Goal: Transaction & Acquisition: Purchase product/service

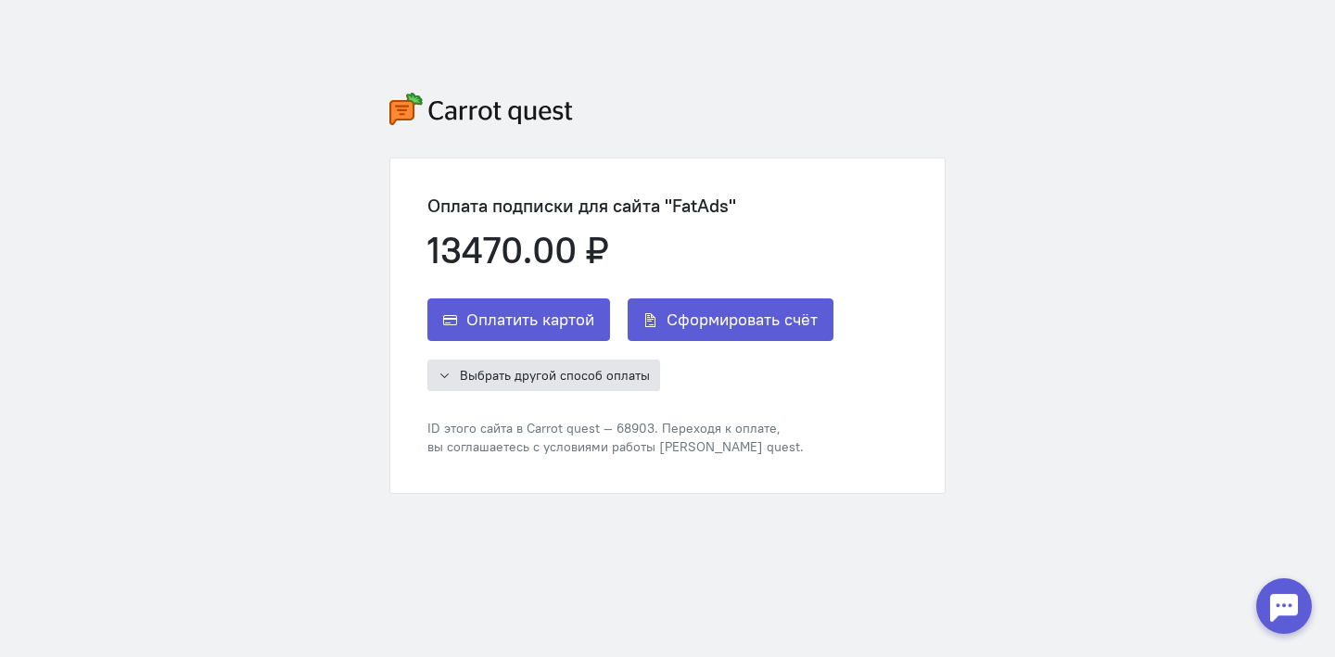
click at [495, 379] on span "Выбрать другой способ оплаты" at bounding box center [555, 375] width 190 height 17
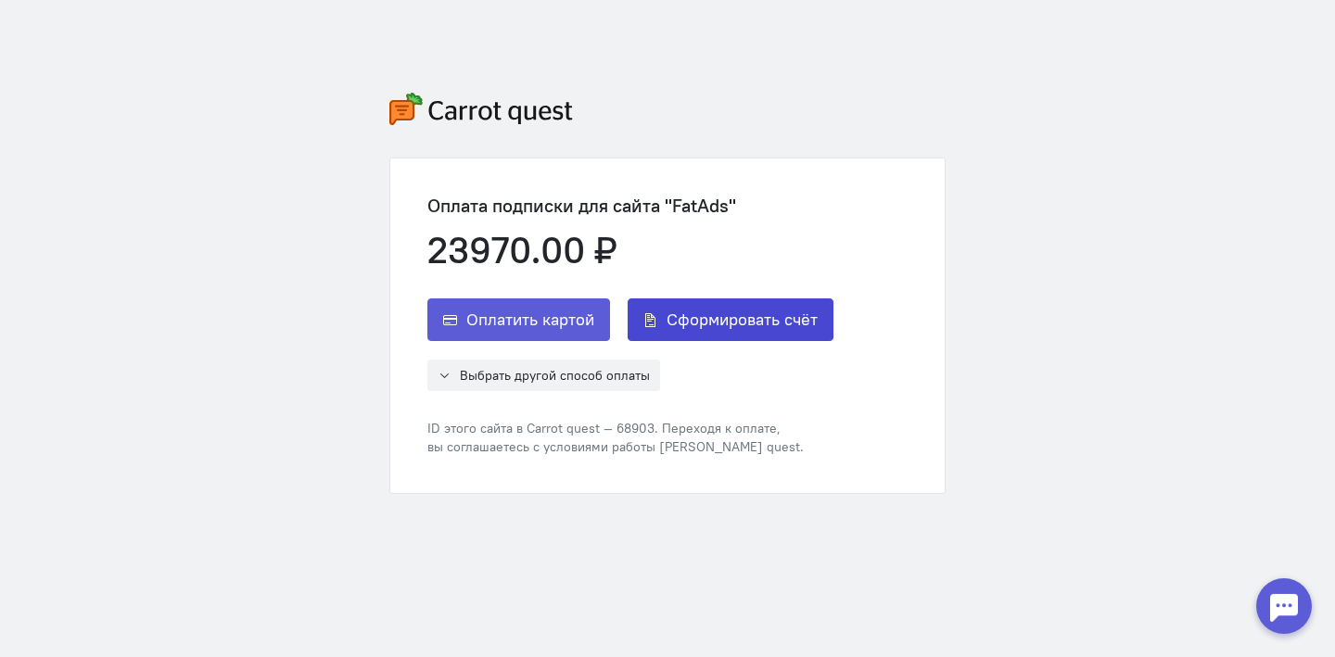
click at [678, 323] on span "Сформировать счёт" at bounding box center [741, 320] width 151 height 22
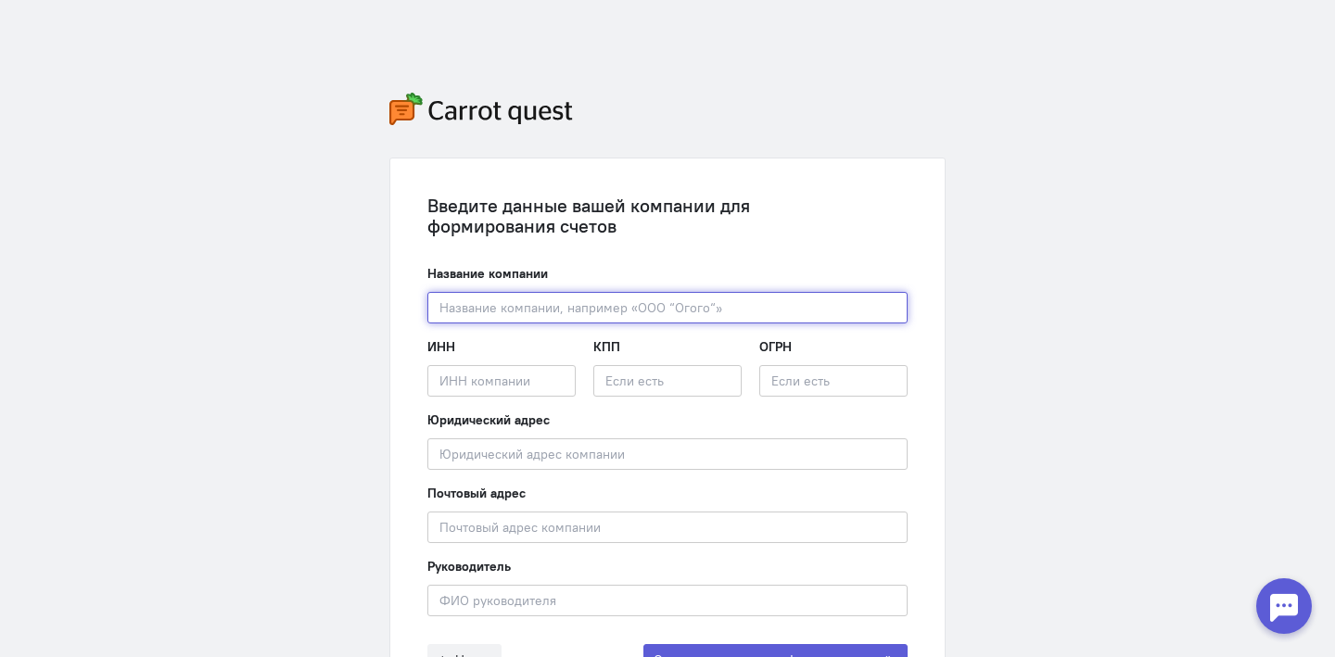
click at [490, 311] on input "text" at bounding box center [667, 308] width 480 height 32
paste input "ООО «ПлатформИО»"
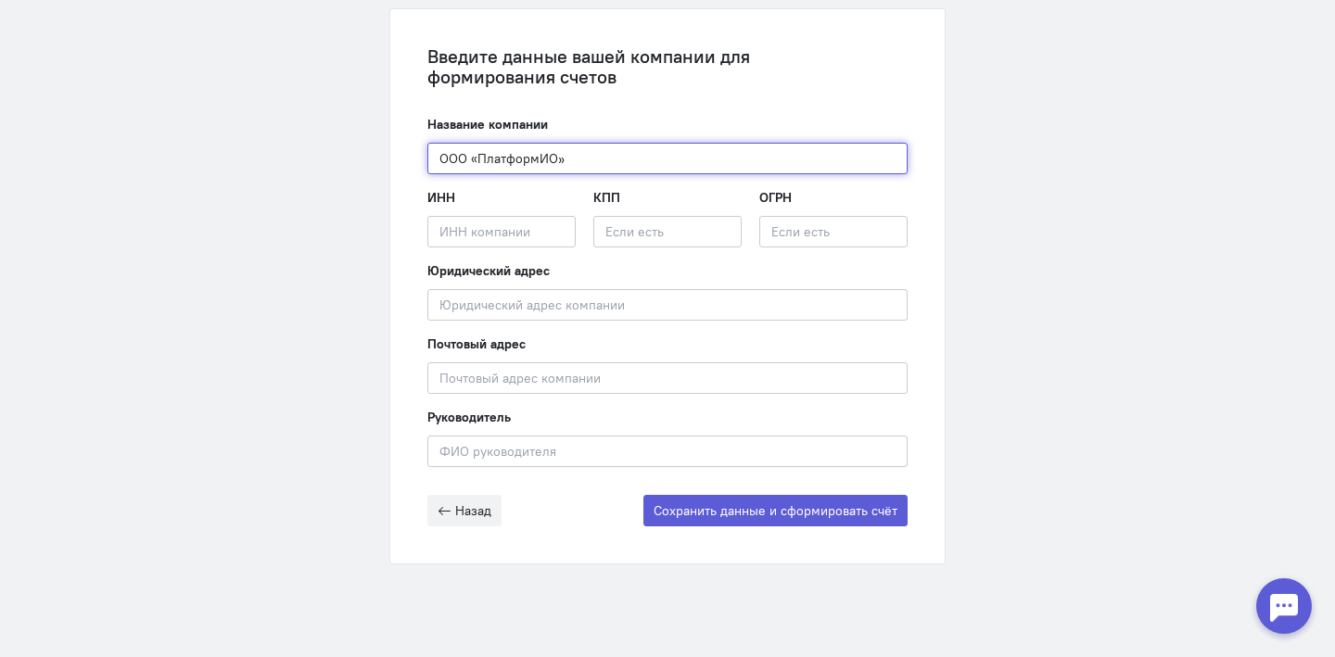
type input "ООО «ПлатформИО»"
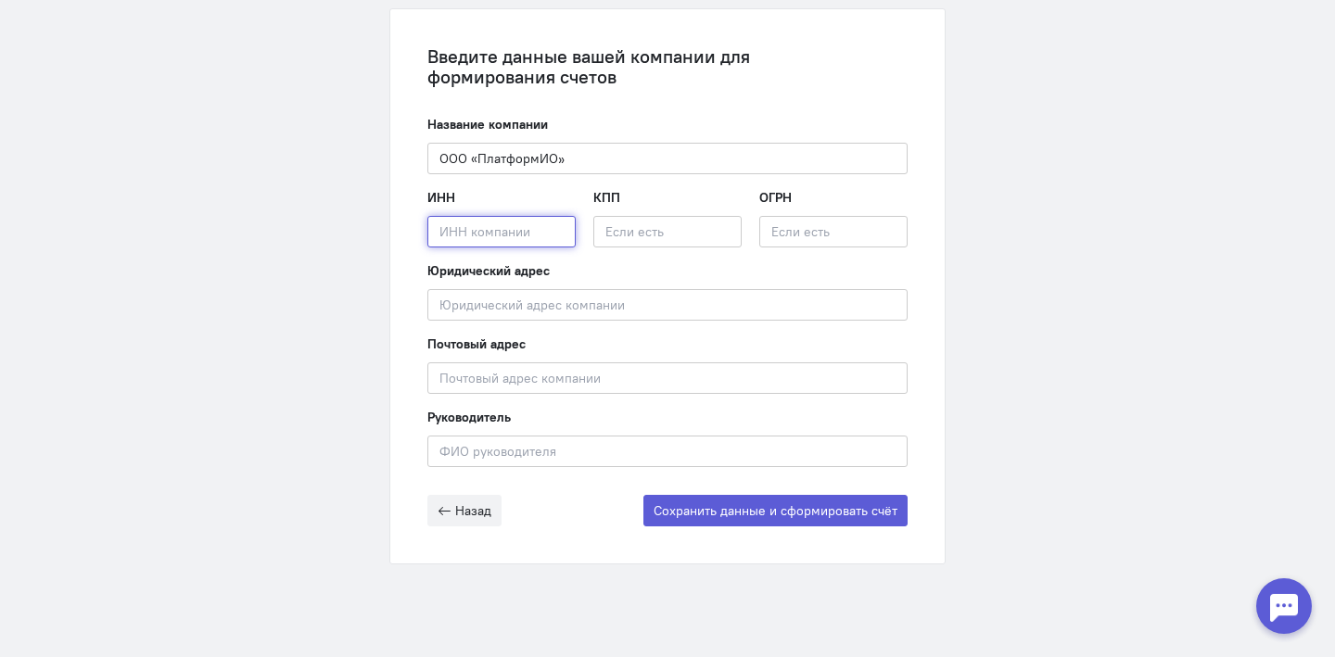
click at [535, 228] on input "text" at bounding box center [501, 232] width 148 height 32
paste input "УНП 192988719"
type input "УНП 192988719"
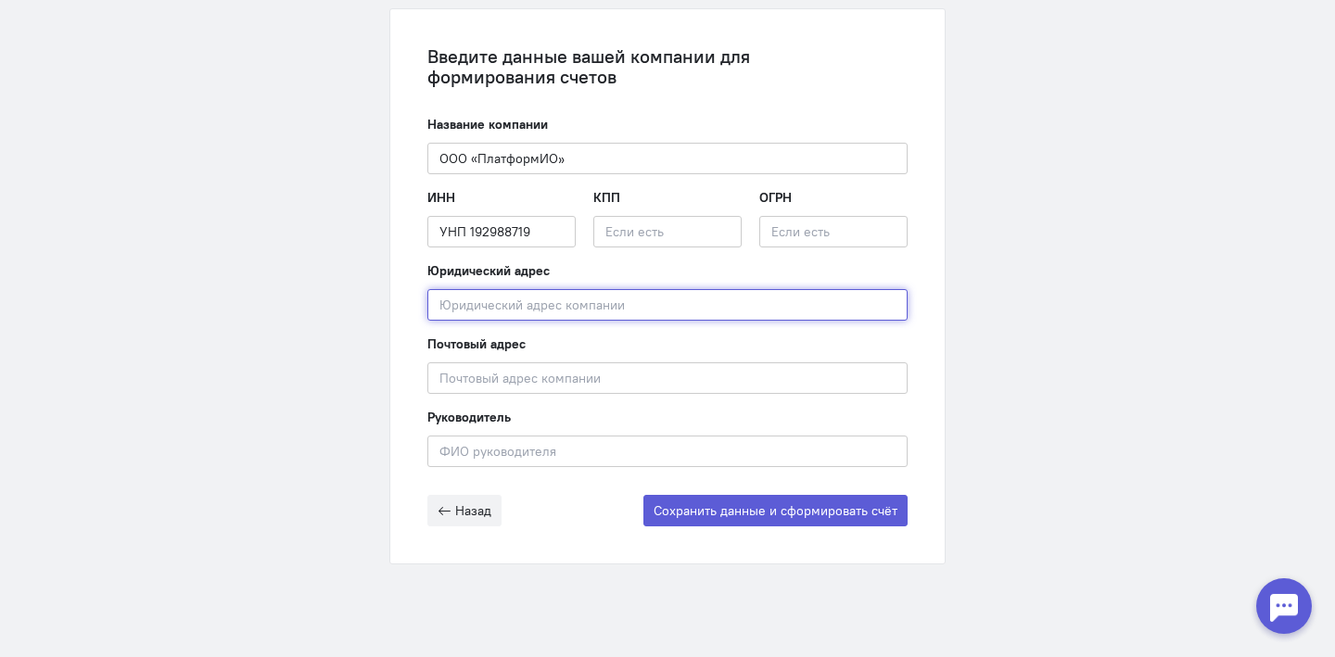
click at [551, 309] on input "text" at bounding box center [667, 305] width 480 height 32
paste input "[STREET_ADDRESS][DATE] почтовый адрес: [STREET_ADDRESS]"
click at [437, 305] on input "[STREET_ADDRESS][DATE] почтовый адрес: [STREET_ADDRESS]" at bounding box center [667, 305] width 480 height 32
click at [460, 303] on input "Ресупублика [STREET_ADDRESS][DATE] почтовый адрес: [STREET_ADDRESS]" at bounding box center [667, 305] width 480 height 32
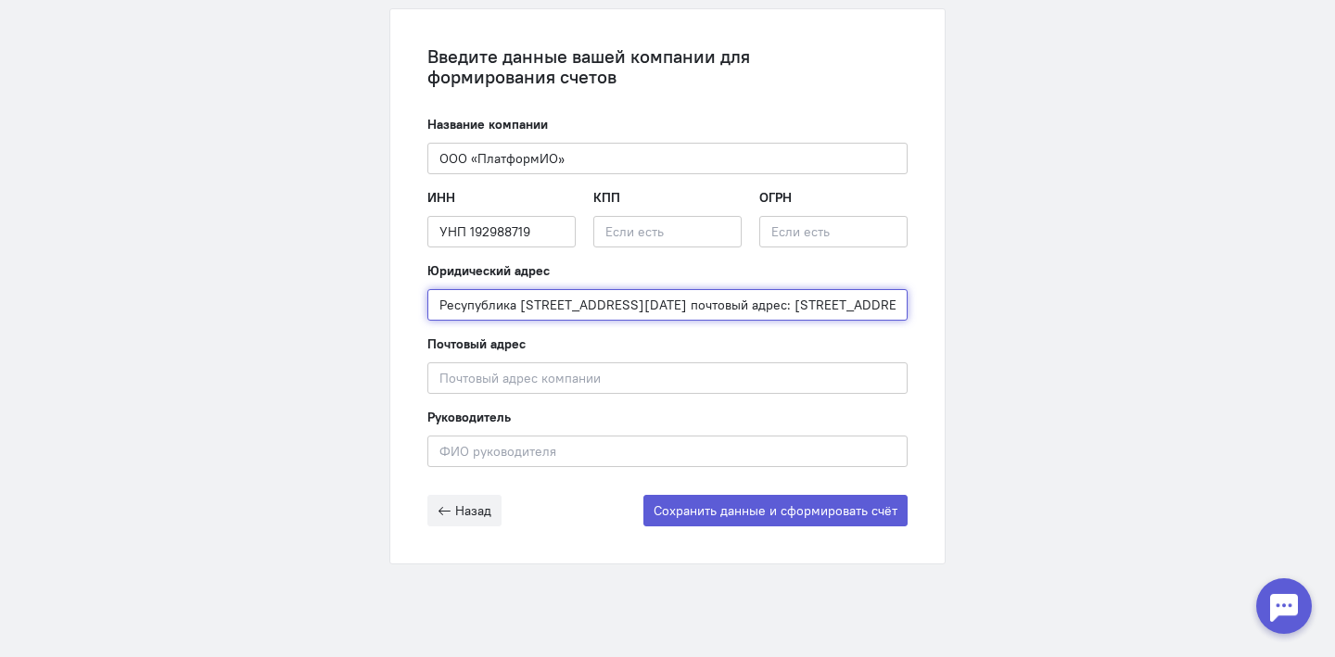
click at [493, 304] on input "Ресупублика [STREET_ADDRESS][DATE] почтовый адрес: [STREET_ADDRESS]" at bounding box center [667, 305] width 480 height 32
click at [461, 303] on input "Ресупублика [STREET_ADDRESS][DATE] почтовый адрес: [STREET_ADDRESS]" at bounding box center [667, 305] width 480 height 32
click at [507, 309] on input "[STREET_ADDRESS][DATE] почтовый адрес: [STREET_ADDRESS]" at bounding box center [667, 305] width 480 height 32
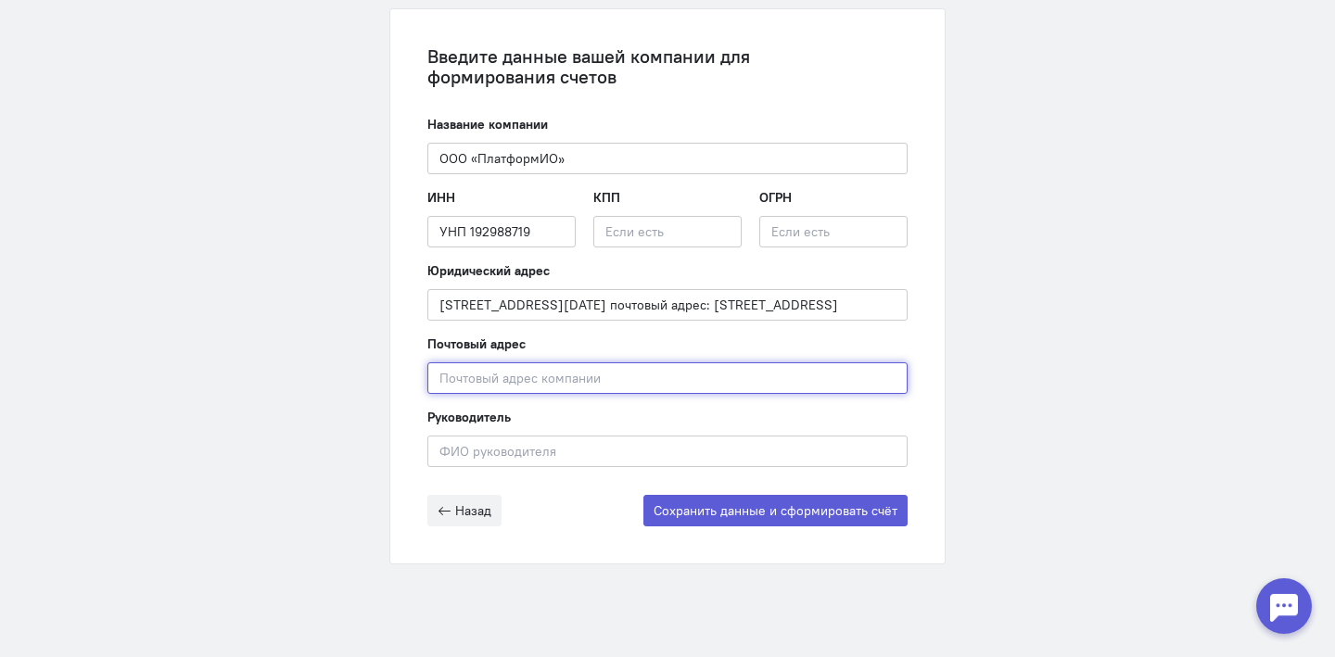
click at [471, 377] on input "text" at bounding box center [667, 378] width 480 height 32
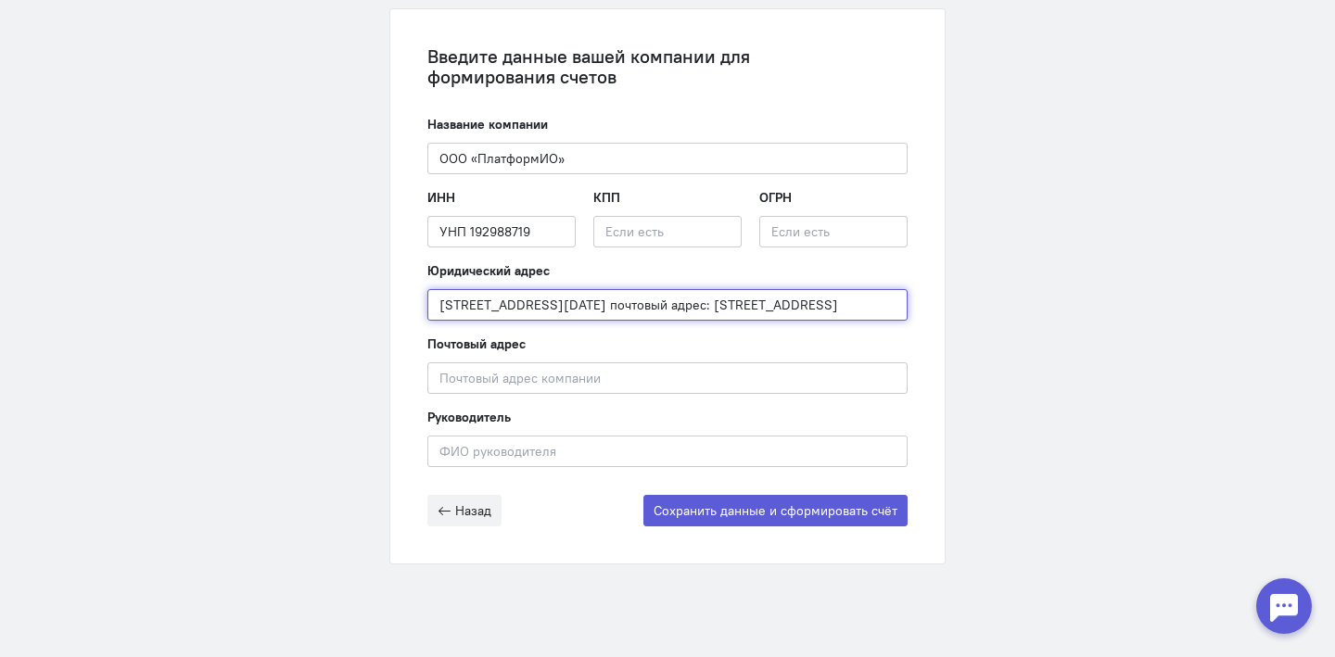
scroll to position [0, 133]
drag, startPoint x: 789, startPoint y: 303, endPoint x: 984, endPoint y: 305, distance: 195.6
click at [984, 305] on div "Введите данные вашей компании для формирования счетов Название компании ООО «Пл…" at bounding box center [667, 254] width 1335 height 806
click at [822, 307] on input "[STREET_ADDRESS][DATE] почтовый адрес: [STREET_ADDRESS]" at bounding box center [667, 305] width 480 height 32
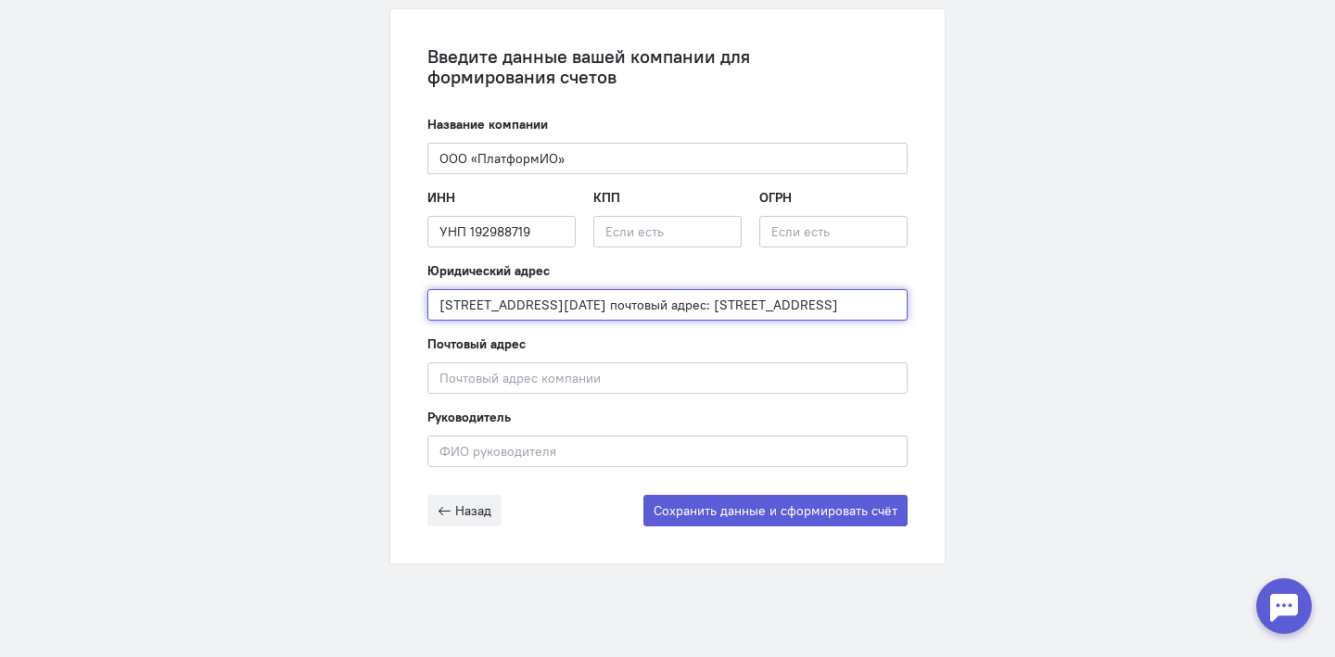
click at [681, 306] on input "[STREET_ADDRESS][DATE] почтовый адрес: [STREET_ADDRESS]" at bounding box center [667, 305] width 480 height 32
drag, startPoint x: 681, startPoint y: 306, endPoint x: 768, endPoint y: 300, distance: 87.3
click at [768, 300] on input "[STREET_ADDRESS][DATE] почтовый адрес: [STREET_ADDRESS]" at bounding box center [667, 305] width 480 height 32
drag, startPoint x: 804, startPoint y: 308, endPoint x: 1031, endPoint y: 310, distance: 227.1
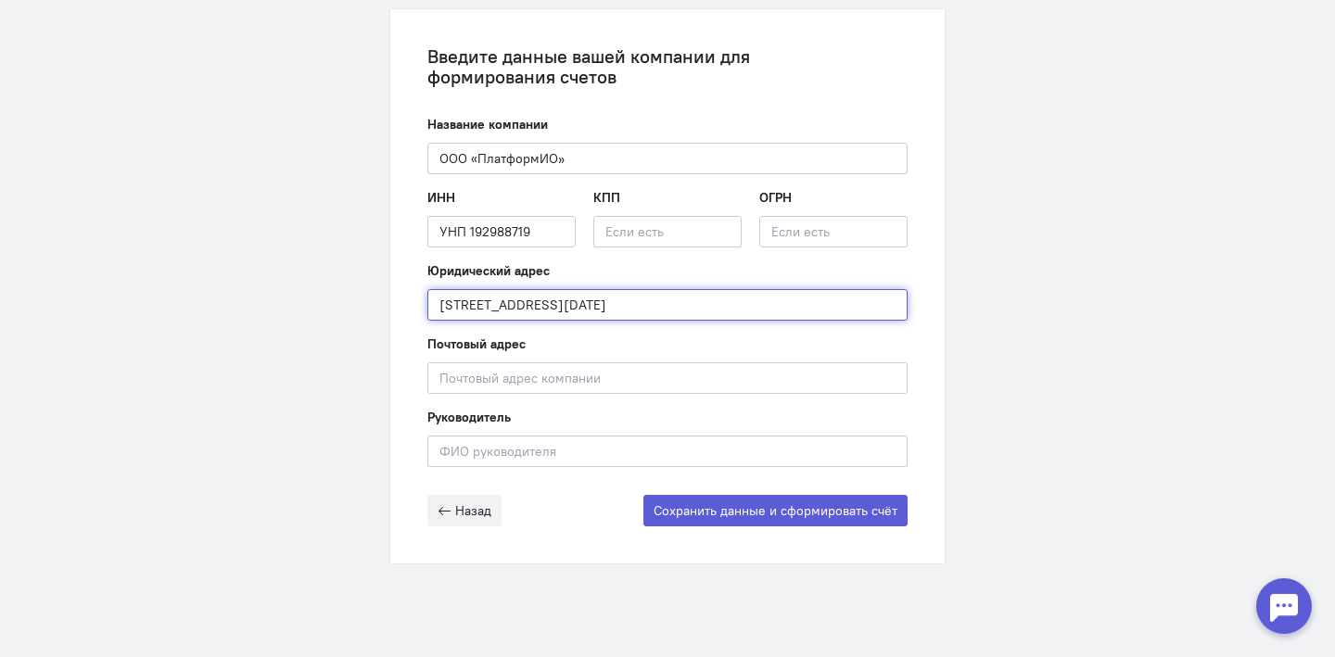
click at [1031, 311] on div "Введите данные вашей компании для формирования счетов Название компании ООО «Пл…" at bounding box center [667, 254] width 1335 height 806
type input "[STREET_ADDRESS][DATE]"
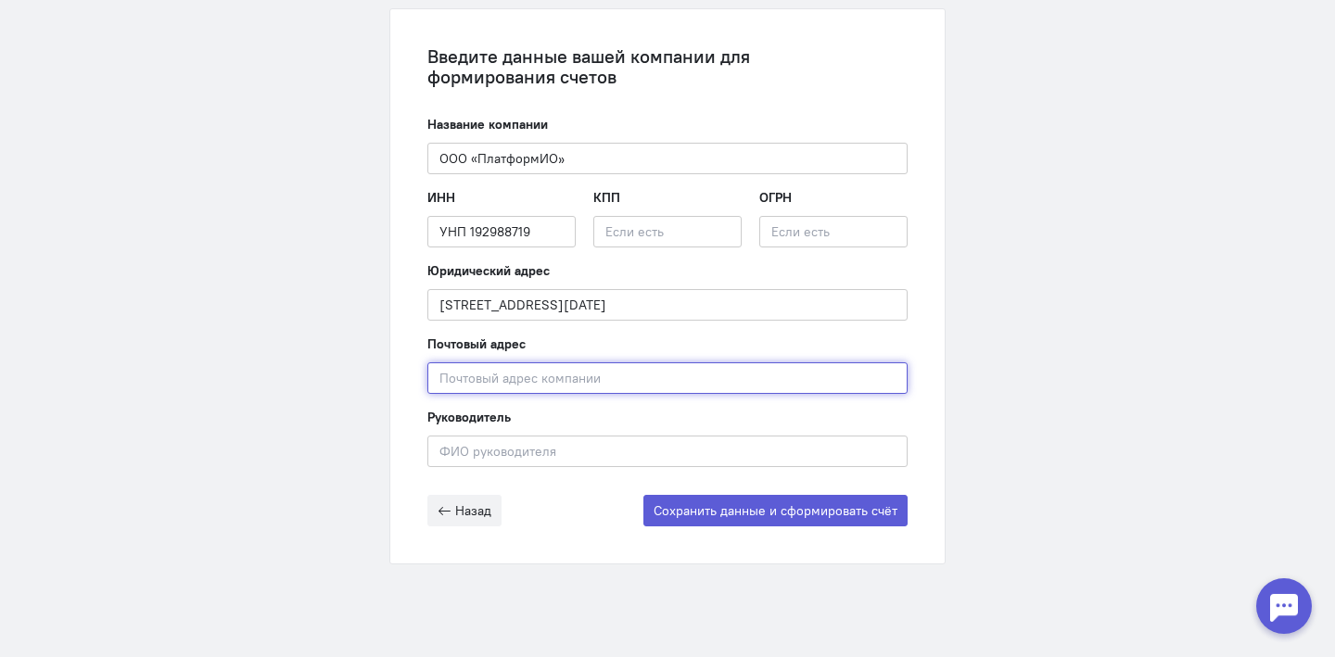
click at [654, 375] on input "text" at bounding box center [667, 378] width 480 height 32
paste input "г. [GEOGRAPHIC_DATA] а/я 32"
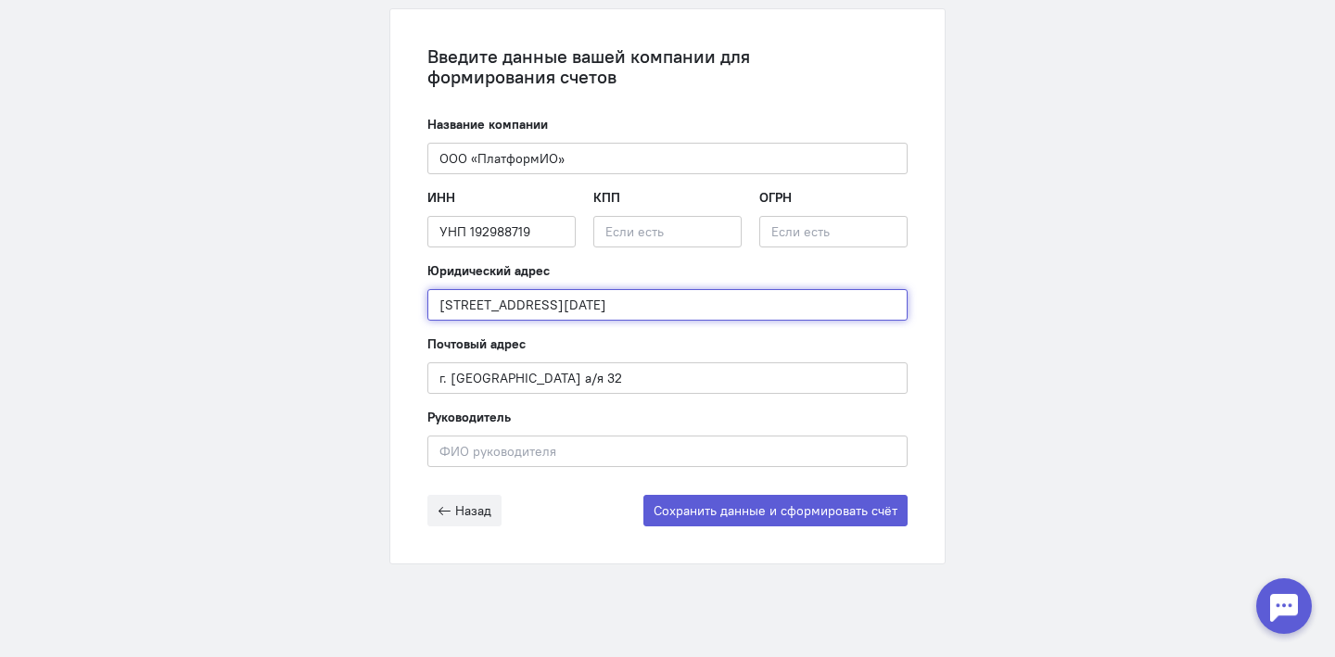
click at [456, 310] on input "[STREET_ADDRESS][DATE]" at bounding box center [667, 305] width 480 height 32
drag, startPoint x: 456, startPoint y: 310, endPoint x: 559, endPoint y: 309, distance: 102.9
click at [559, 309] on input "[STREET_ADDRESS][DATE]" at bounding box center [667, 305] width 480 height 32
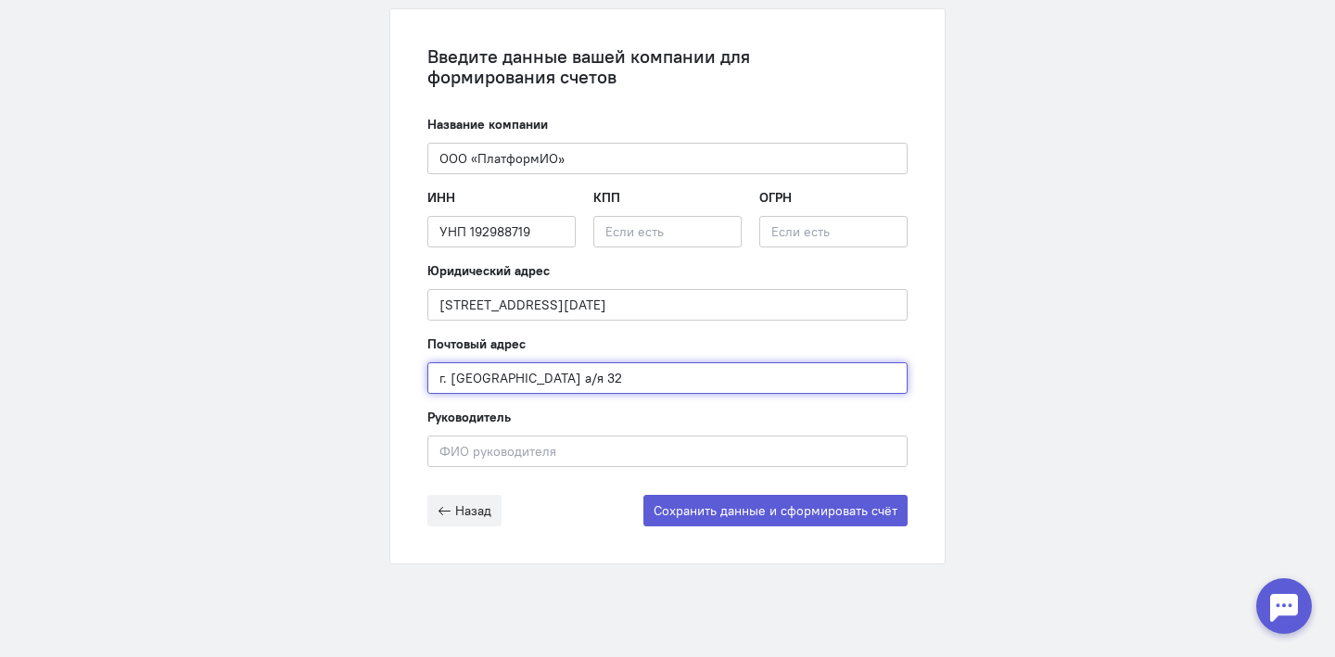
click at [438, 371] on input "г. [GEOGRAPHIC_DATA] а/я 32" at bounding box center [667, 378] width 480 height 32
paste input "Республика [GEOGRAPHIC_DATA],"
type input "[STREET_ADDRESS]"
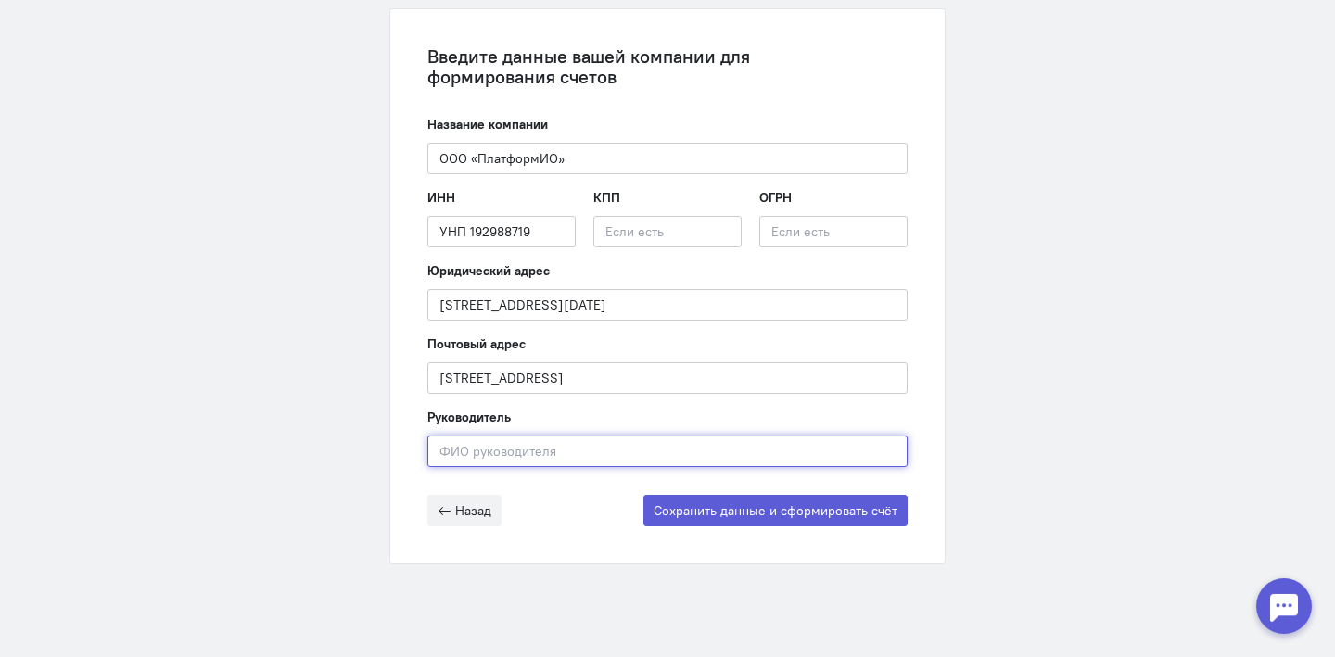
click at [581, 459] on input "text" at bounding box center [667, 452] width 480 height 32
paste input "[PERSON_NAME]"
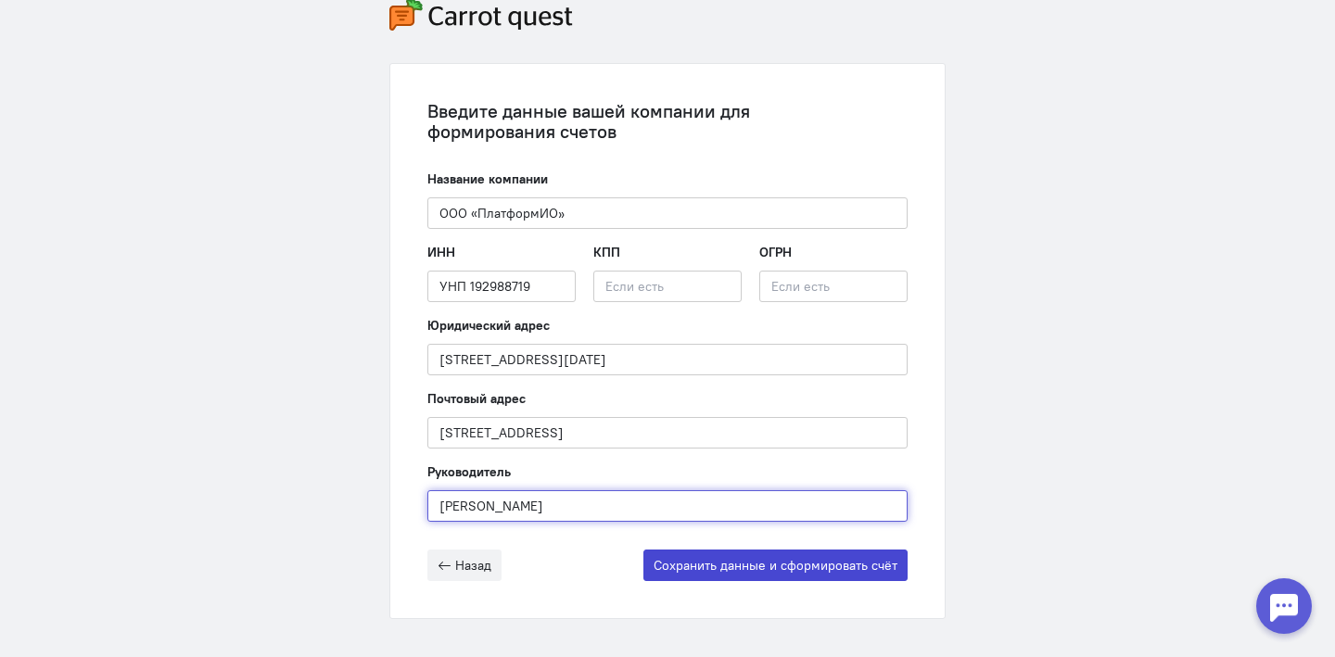
type input "[PERSON_NAME]"
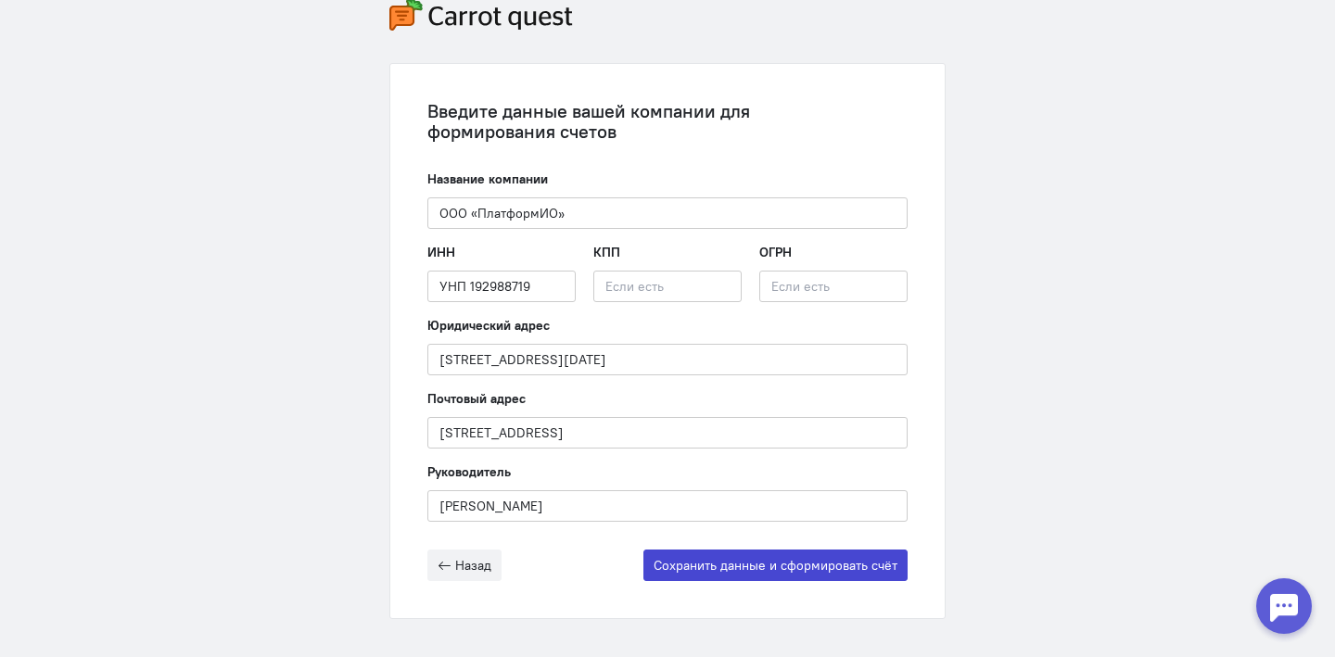
click at [715, 570] on button "Сохранить данные и сформировать счёт" at bounding box center [775, 566] width 264 height 32
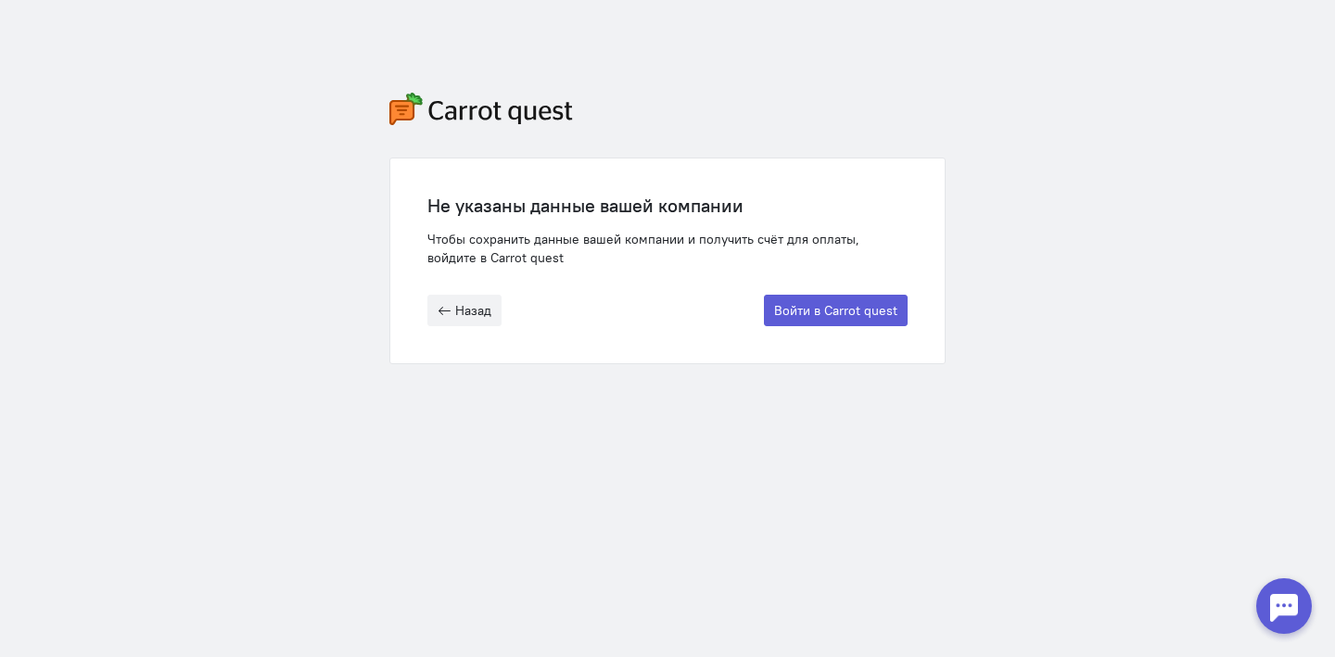
scroll to position [0, 0]
click at [808, 313] on button "Войти в Carrot quest" at bounding box center [836, 311] width 144 height 32
